Goal: Transaction & Acquisition: Book appointment/travel/reservation

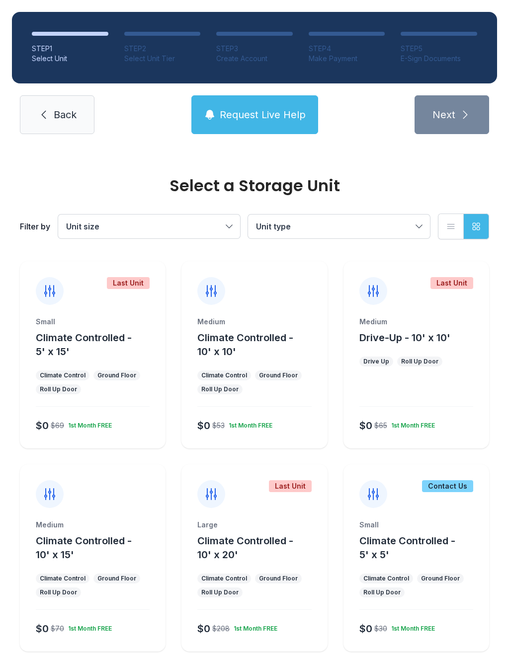
click at [259, 344] on button "Climate Controlled - 10' x 10'" at bounding box center [260, 345] width 126 height 28
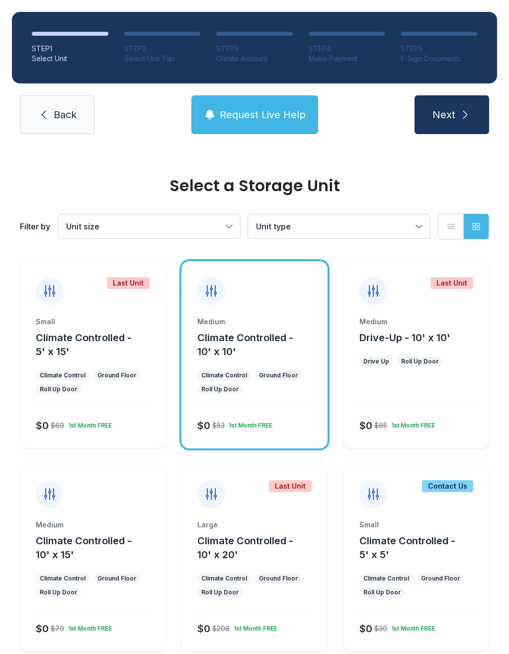
click at [465, 111] on icon "submit" at bounding box center [465, 115] width 12 height 12
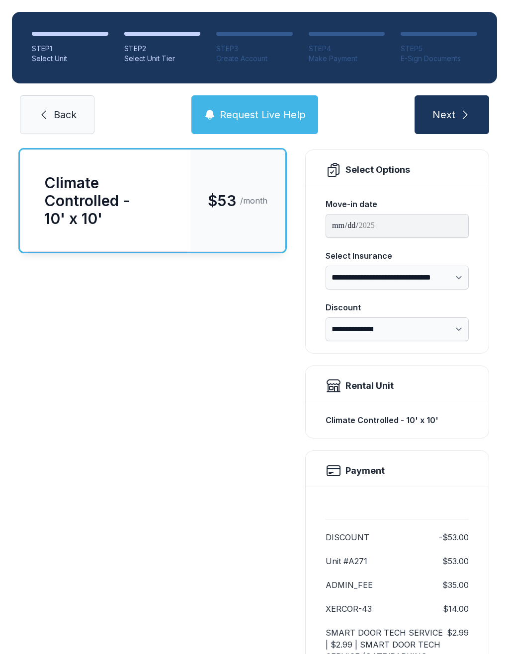
scroll to position [109, 0]
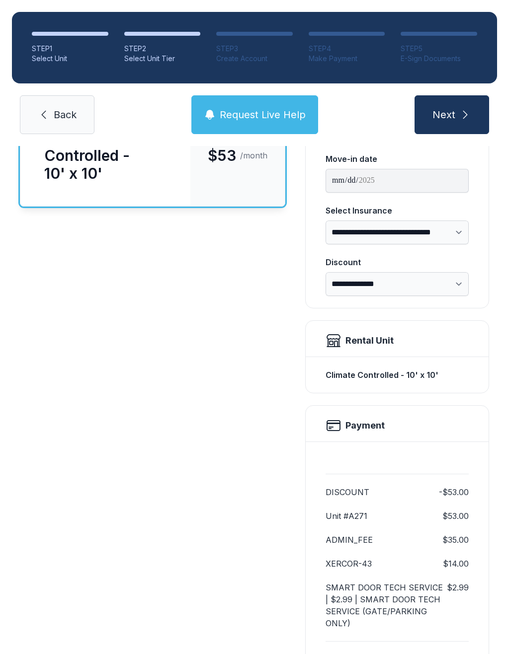
click at [455, 112] on button "Next" at bounding box center [451, 114] width 74 height 39
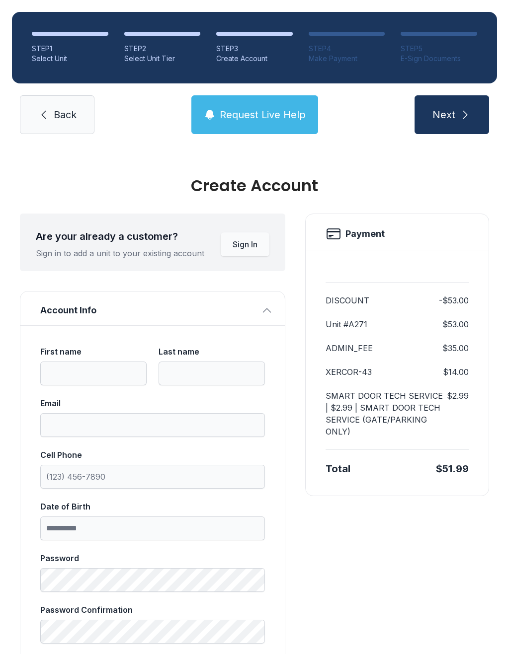
click at [65, 116] on span "Back" at bounding box center [65, 115] width 23 height 14
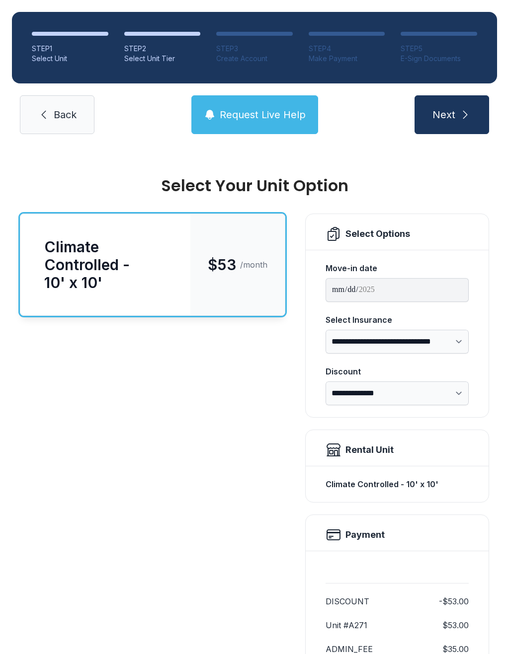
click at [71, 122] on link "Back" at bounding box center [57, 114] width 74 height 39
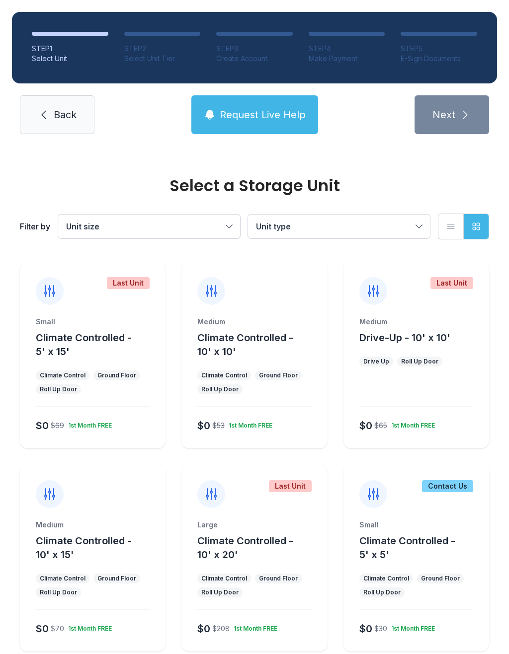
click at [448, 24] on ol "STEP 1 Select Unit STEP 2 Select Unit Tier STEP 3 Create Account STEP 4 Make Pa…" at bounding box center [254, 48] width 485 height 72
click at [421, 49] on div "STEP 5" at bounding box center [438, 49] width 76 height 10
click at [431, 35] on div at bounding box center [438, 34] width 76 height 4
click at [421, 57] on div "E-Sign Documents" at bounding box center [438, 59] width 76 height 10
click at [279, 309] on div "Medium Climate Controlled - 10' x 10' Climate Control Ground Floor Roll Up Door…" at bounding box center [254, 354] width 146 height 187
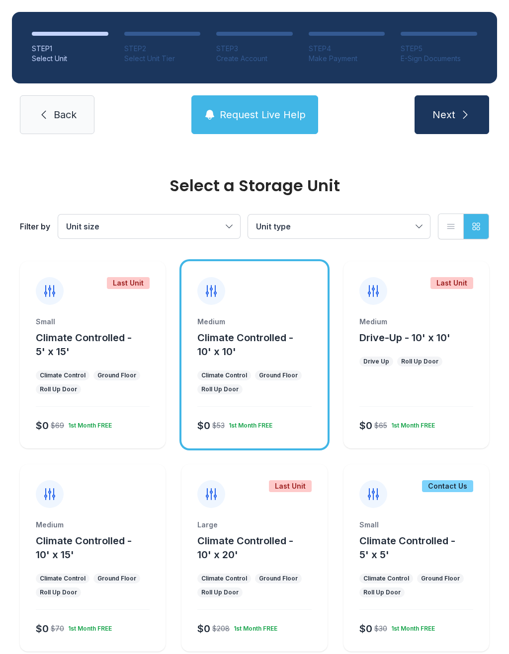
click at [459, 104] on button "Next" at bounding box center [451, 114] width 74 height 39
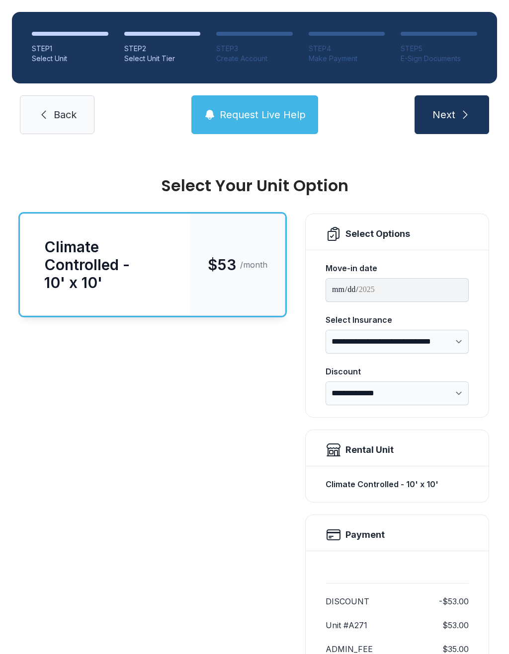
click at [453, 98] on button "Next" at bounding box center [451, 114] width 74 height 39
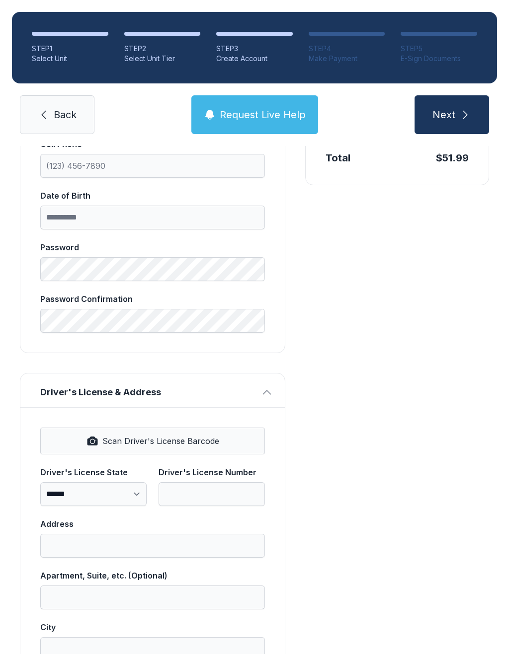
scroll to position [310, 0]
click at [459, 115] on icon "submit" at bounding box center [465, 115] width 12 height 12
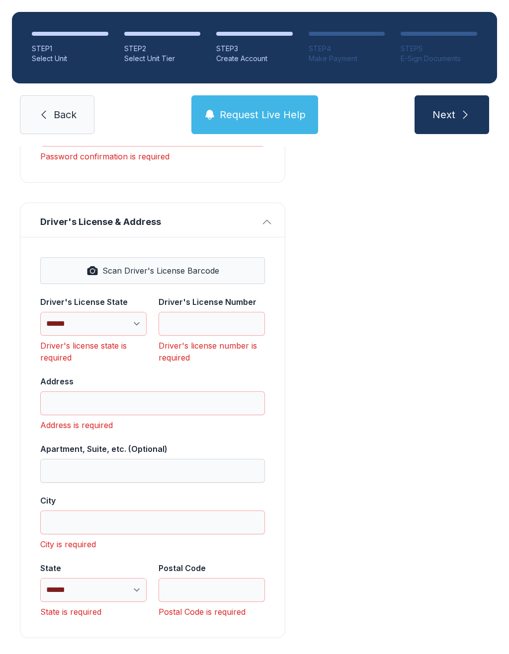
scroll to position [576, 0]
click at [74, 114] on span "Back" at bounding box center [65, 115] width 23 height 14
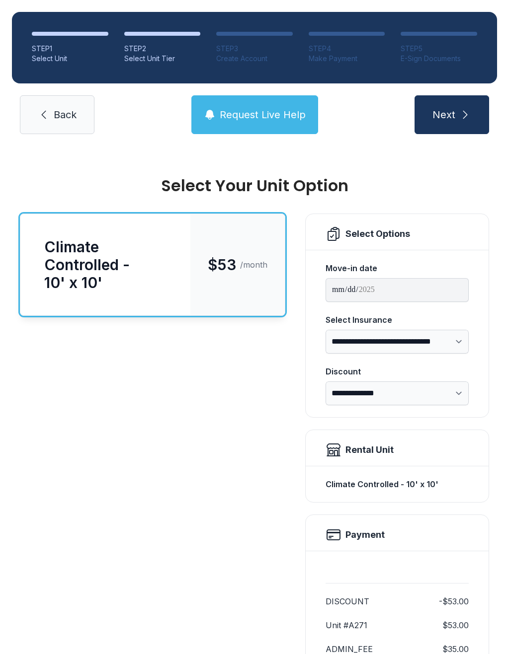
click at [61, 120] on span "Back" at bounding box center [65, 115] width 23 height 14
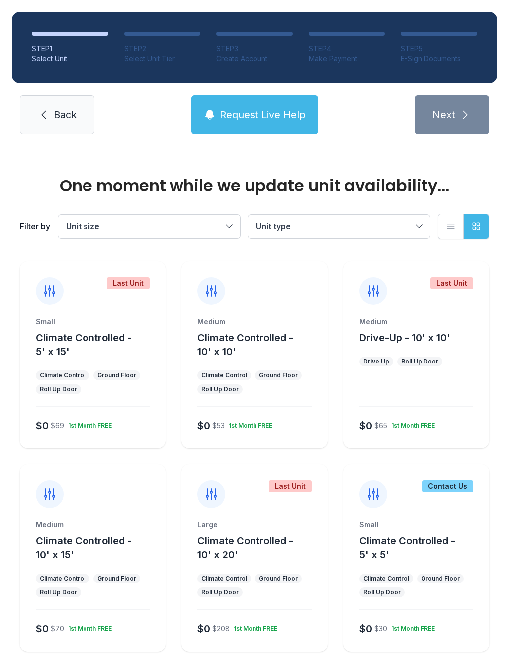
click at [68, 101] on link "Back" at bounding box center [57, 114] width 74 height 39
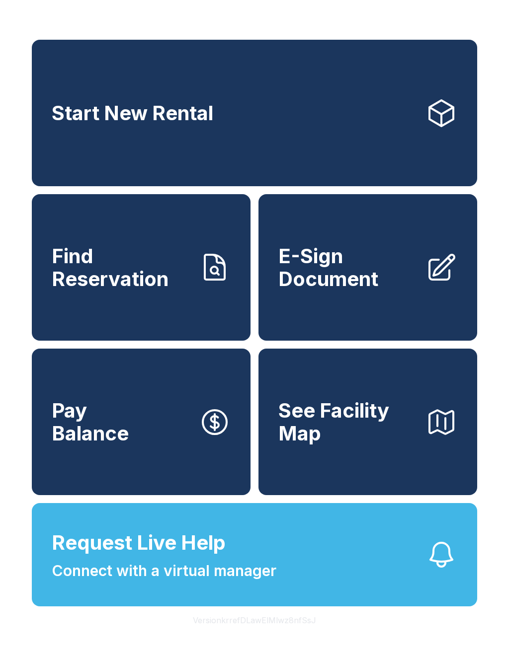
click at [422, 295] on link "E-Sign Document" at bounding box center [367, 267] width 219 height 147
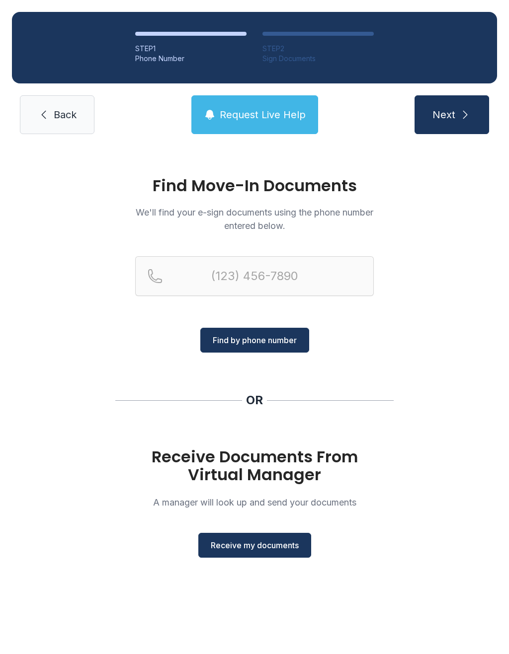
click at [61, 116] on span "Back" at bounding box center [65, 115] width 23 height 14
